Goal: Task Accomplishment & Management: Manage account settings

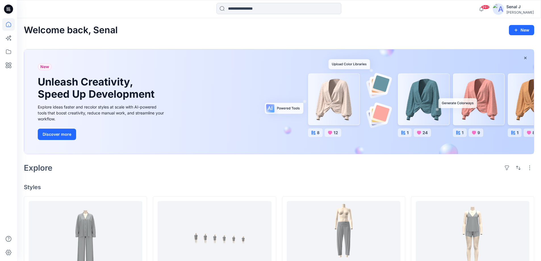
scroll to position [461, 0]
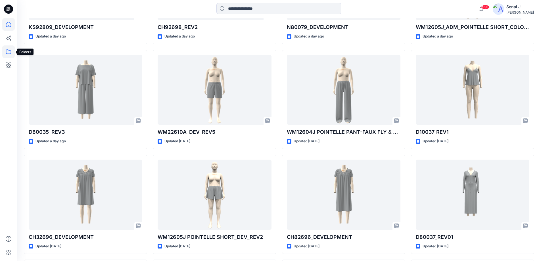
click at [11, 51] on icon at bounding box center [8, 51] width 13 height 13
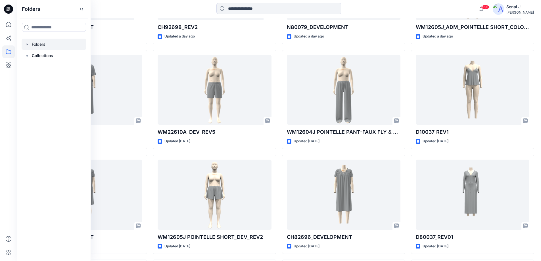
click at [34, 42] on div at bounding box center [54, 44] width 65 height 11
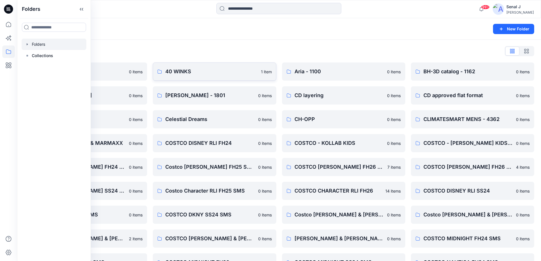
click at [176, 75] on p "40 WINKS" at bounding box center [211, 72] width 92 height 8
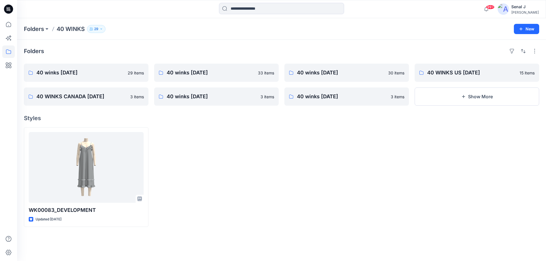
click at [95, 28] on p "29" at bounding box center [96, 29] width 4 height 6
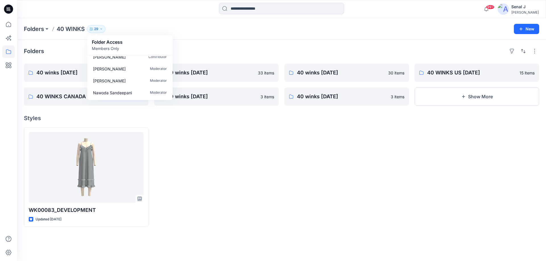
scroll to position [303, 0]
click at [102, 28] on icon "button" at bounding box center [100, 28] width 3 height 3
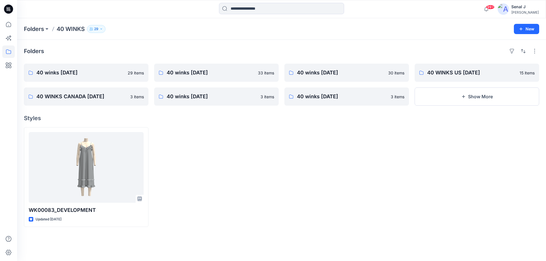
click at [102, 28] on icon "button" at bounding box center [100, 28] width 3 height 3
click at [535, 51] on button "button" at bounding box center [534, 51] width 9 height 9
click at [100, 28] on icon "button" at bounding box center [100, 28] width 3 height 3
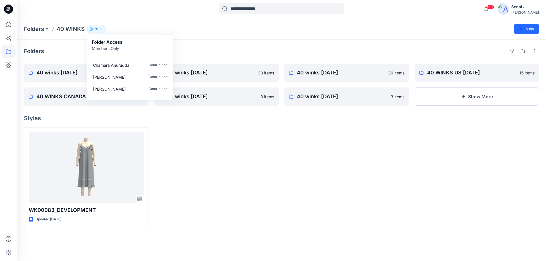
scroll to position [227, 0]
click at [149, 24] on div "Folders 40 WINKS 29 Folder Access Members Only Lorna Daniel Reviewer Suresh Per…" at bounding box center [281, 29] width 528 height 22
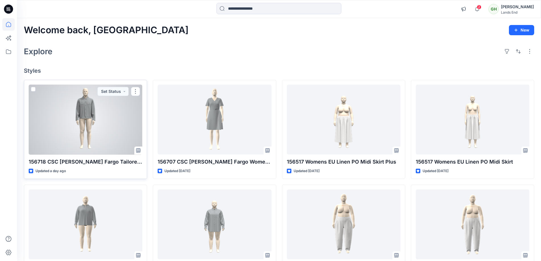
click at [72, 117] on div at bounding box center [86, 120] width 114 height 70
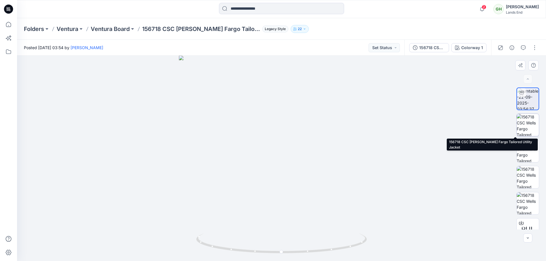
click at [527, 128] on img at bounding box center [527, 125] width 22 height 22
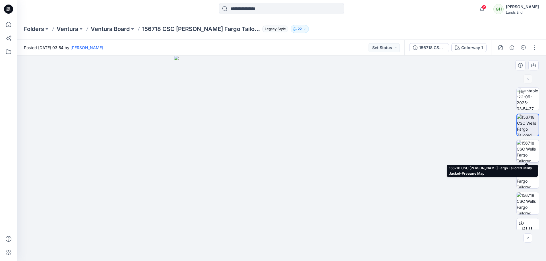
click at [531, 152] on img at bounding box center [527, 151] width 22 height 22
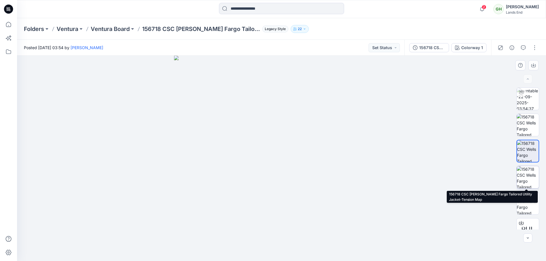
click at [527, 178] on img at bounding box center [527, 177] width 22 height 22
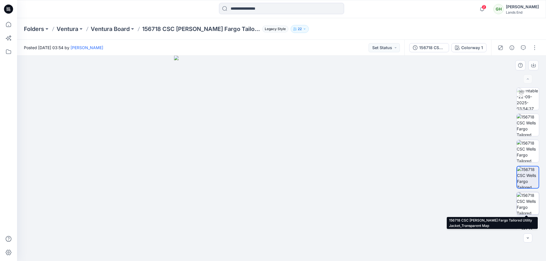
click at [523, 205] on img at bounding box center [527, 203] width 22 height 22
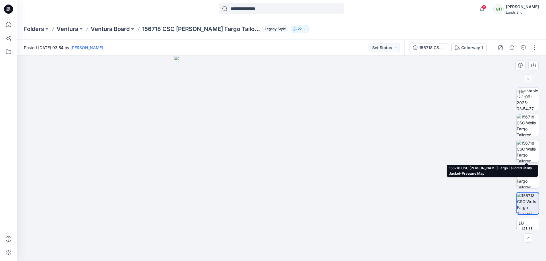
click at [531, 148] on img at bounding box center [527, 151] width 22 height 22
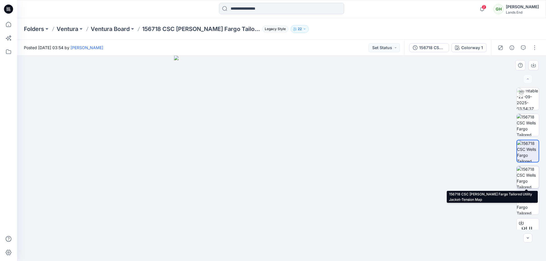
click at [532, 173] on img at bounding box center [527, 177] width 22 height 22
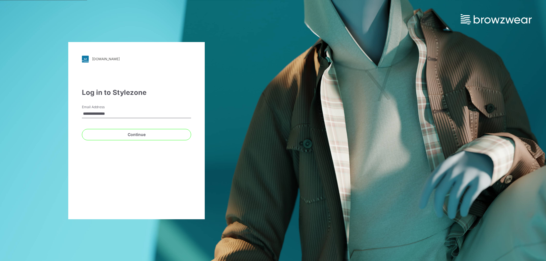
click at [117, 114] on input "**********" at bounding box center [136, 114] width 109 height 9
click at [132, 113] on input "**********" at bounding box center [136, 114] width 109 height 9
drag, startPoint x: 111, startPoint y: 113, endPoint x: 15, endPoint y: 107, distance: 95.6
click at [15, 107] on div "**********" at bounding box center [136, 130] width 273 height 261
type input "*"
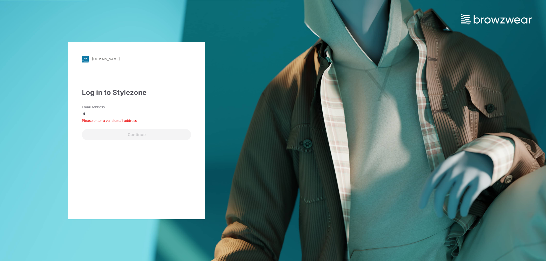
click at [140, 113] on input "*" at bounding box center [136, 114] width 109 height 9
type input "*"
click at [105, 112] on input "Email Address" at bounding box center [136, 114] width 109 height 9
type input "*"
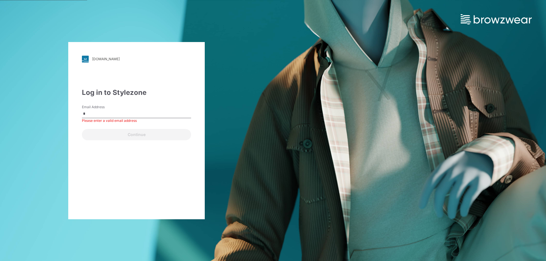
click at [104, 112] on input "*" at bounding box center [136, 114] width 109 height 9
click at [98, 116] on input "*" at bounding box center [136, 114] width 109 height 9
drag, startPoint x: 98, startPoint y: 116, endPoint x: 45, endPoint y: 113, distance: 53.2
click at [45, 113] on div "landsend.stylezone.com Loading... Log in to Stylezone Email Address * Please en…" at bounding box center [136, 130] width 273 height 261
type input "*"
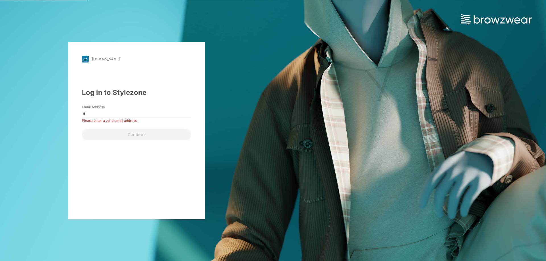
click at [87, 114] on input "*" at bounding box center [136, 114] width 109 height 9
drag, startPoint x: 103, startPoint y: 114, endPoint x: 20, endPoint y: 111, distance: 82.2
click at [20, 111] on div "landsend.stylezone.com Loading... Log in to Stylezone Email Address * Please en…" at bounding box center [136, 130] width 273 height 261
click at [89, 114] on input "Email Address" at bounding box center [136, 114] width 109 height 9
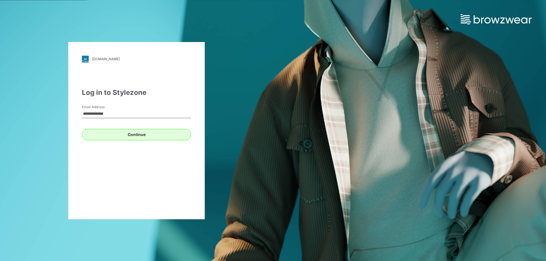
type input "**********"
click at [157, 134] on button "Continue" at bounding box center [136, 134] width 109 height 11
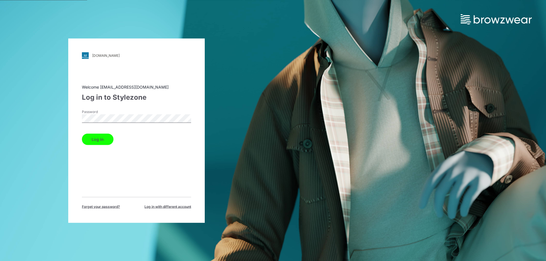
click at [94, 145] on button "Log in" at bounding box center [98, 139] width 32 height 11
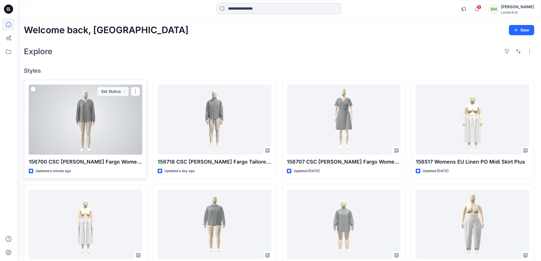
click at [84, 118] on div at bounding box center [86, 120] width 114 height 70
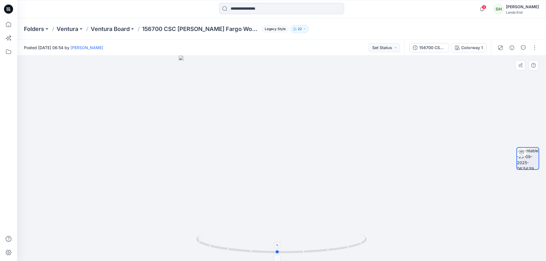
drag, startPoint x: 332, startPoint y: 247, endPoint x: 328, endPoint y: 241, distance: 7.7
click at [328, 241] on icon at bounding box center [282, 244] width 172 height 21
click at [9, 24] on icon at bounding box center [8, 24] width 13 height 13
